Goal: Ask a question

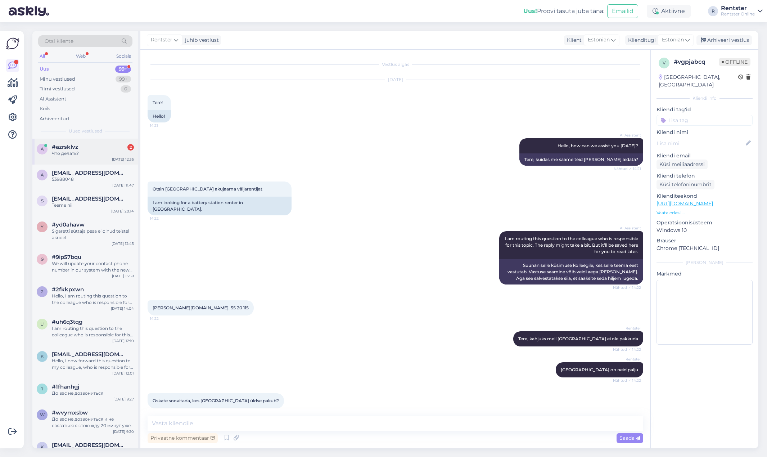
scroll to position [31, 0]
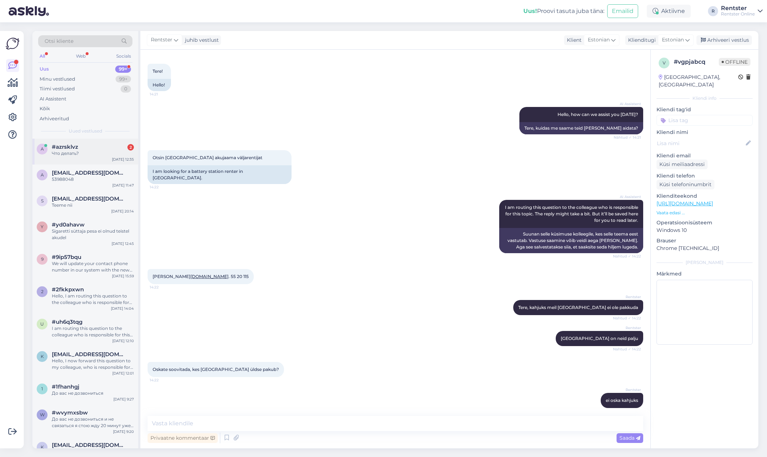
click at [88, 158] on div "a #azrsklvz 2 Что делать? [DATE] 12:35" at bounding box center [85, 152] width 106 height 26
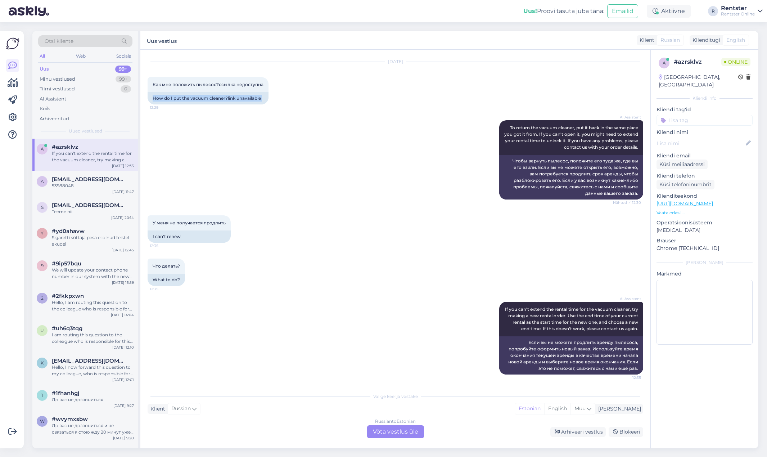
drag, startPoint x: 153, startPoint y: 116, endPoint x: 285, endPoint y: 114, distance: 132.1
click at [277, 113] on div "Vestlus algas [DATE] Как мне положить пылесос?ссылка недоступна 12:29 How do I …" at bounding box center [399, 219] width 502 height 325
click at [300, 116] on div "AI Assistent To return the vacuum cleaner, put it back in the same place you go…" at bounding box center [396, 159] width 496 height 95
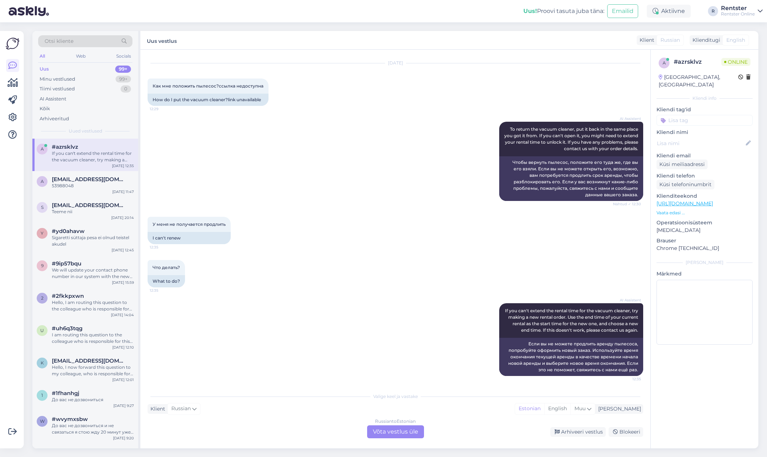
scroll to position [18, 0]
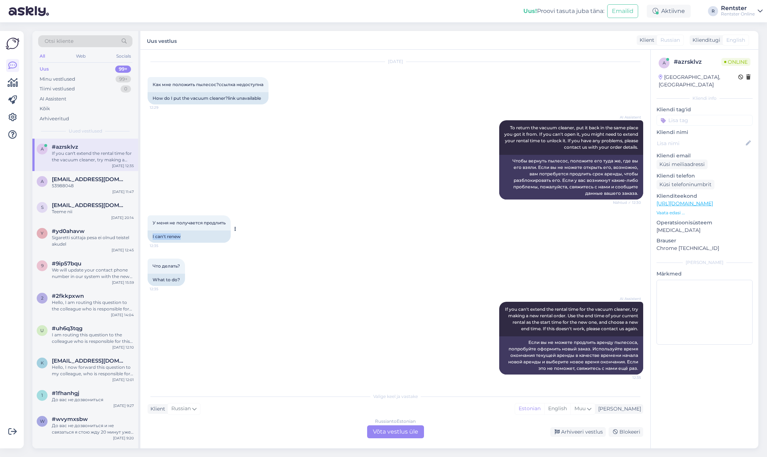
drag, startPoint x: 167, startPoint y: 236, endPoint x: 199, endPoint y: 236, distance: 31.3
click at [199, 236] on div "I can't renew" at bounding box center [189, 236] width 83 height 12
click at [263, 283] on div "Что делать? 12:35 What to do?" at bounding box center [396, 271] width 496 height 43
click at [54, 154] on div "If you can't extend the rental time for the vacuum cleaner, try making a new re…" at bounding box center [93, 156] width 82 height 13
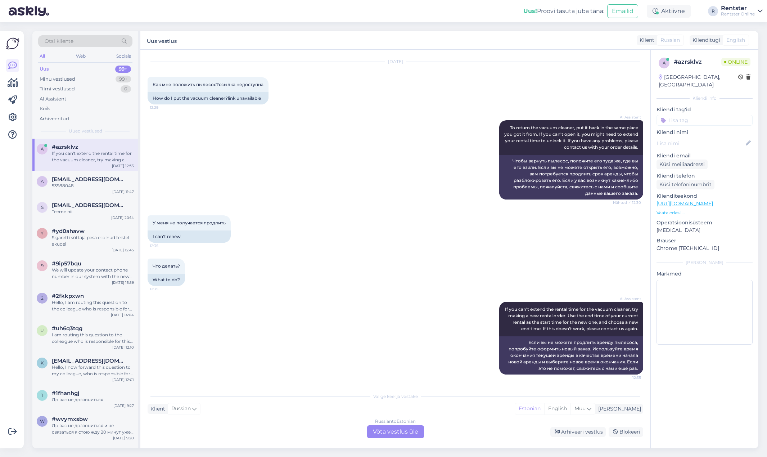
scroll to position [0, 0]
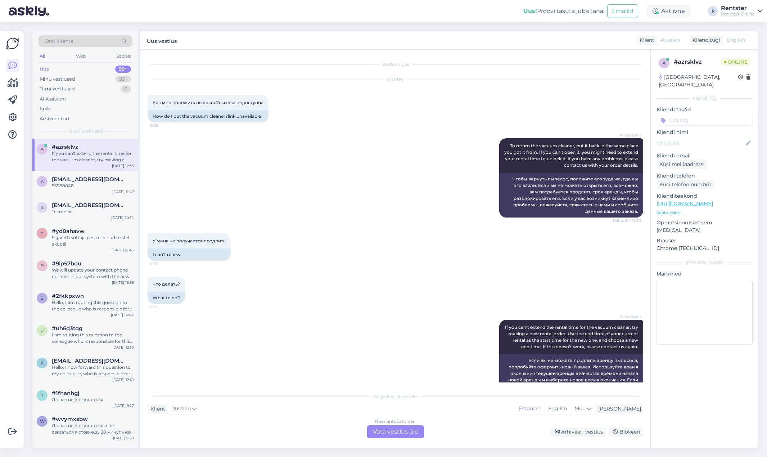
click at [5, 86] on div "Võimalused Veendu, et Askly loob sulle väärtust. Sulge Ühenda FB ja IG sõnumid …" at bounding box center [12, 239] width 24 height 417
click at [8, 84] on icon at bounding box center [13, 82] width 10 height 9
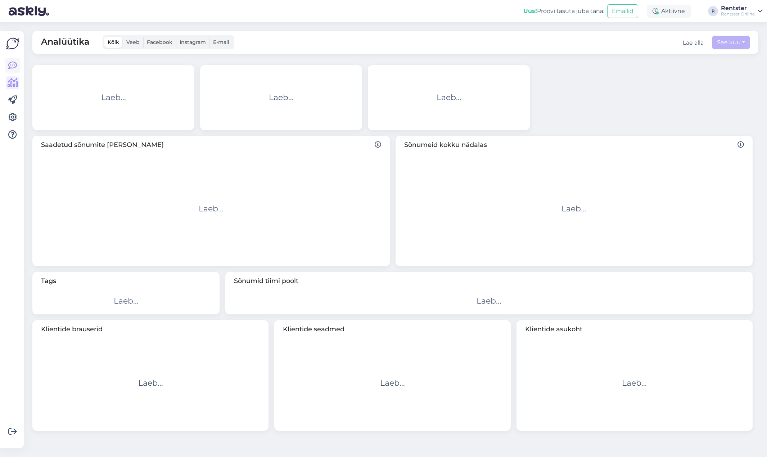
click at [16, 65] on icon at bounding box center [12, 65] width 9 height 9
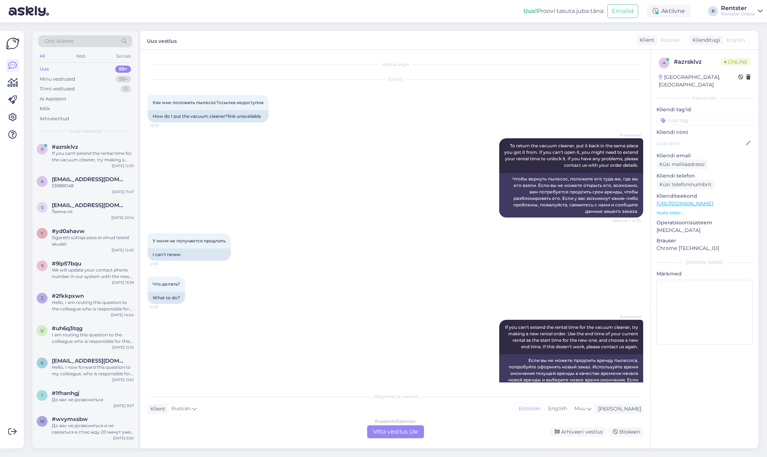
scroll to position [18, 0]
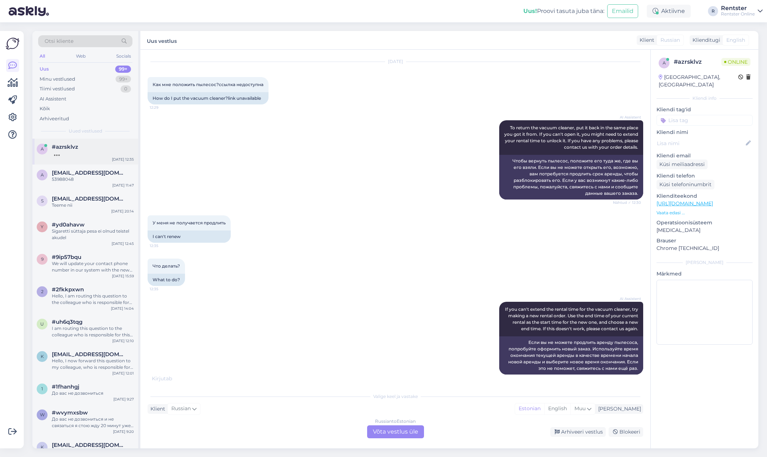
click at [87, 149] on div "#azrsklvz" at bounding box center [93, 147] width 82 height 6
